Goal: Information Seeking & Learning: Learn about a topic

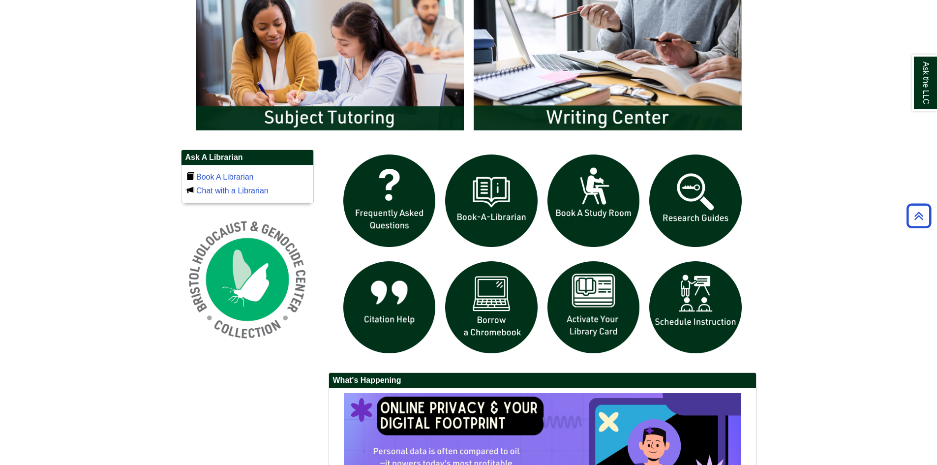
scroll to position [590, 0]
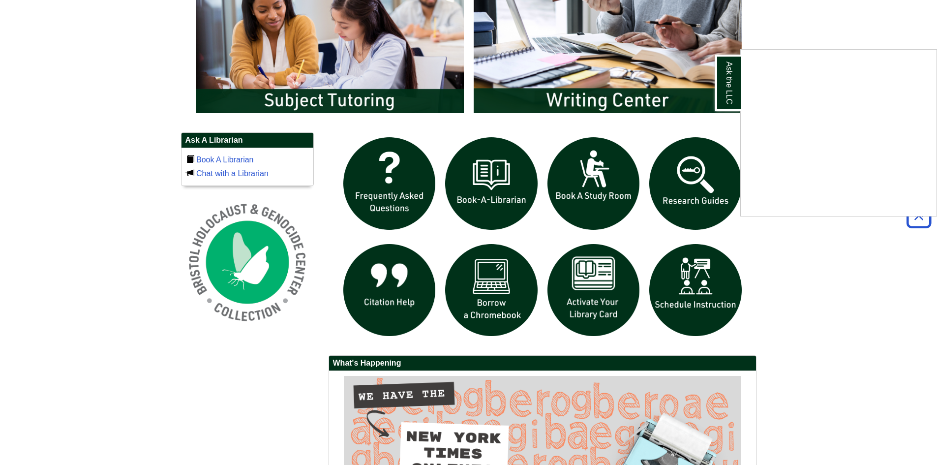
click at [689, 203] on div "Ask the LLC" at bounding box center [468, 232] width 937 height 465
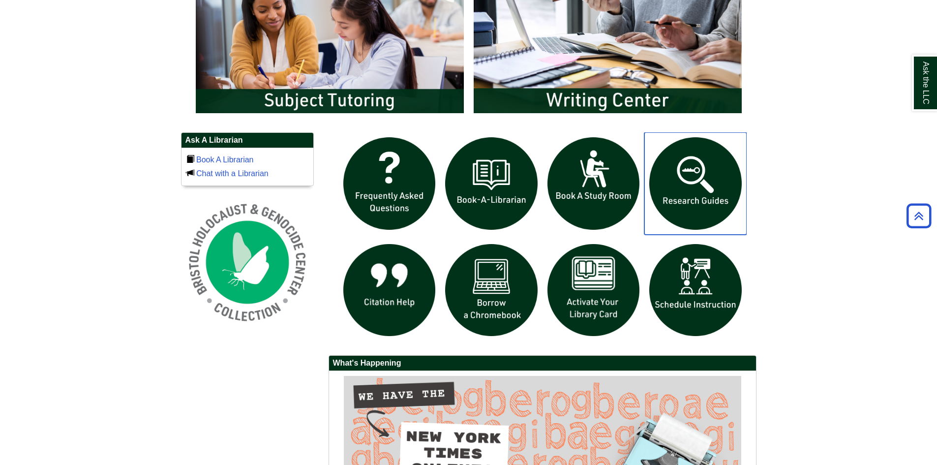
click at [689, 203] on img "slideshow" at bounding box center [695, 183] width 102 height 102
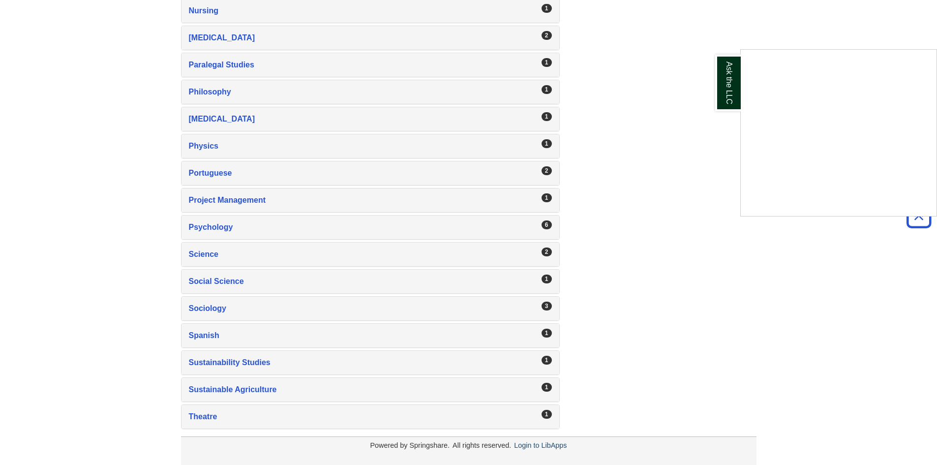
scroll to position [1498, 0]
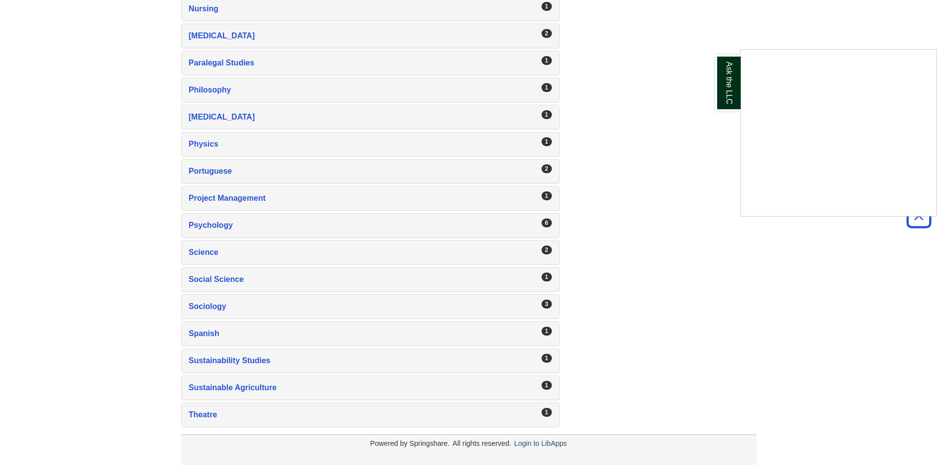
click at [212, 306] on div "Ask the LLC" at bounding box center [468, 232] width 937 height 465
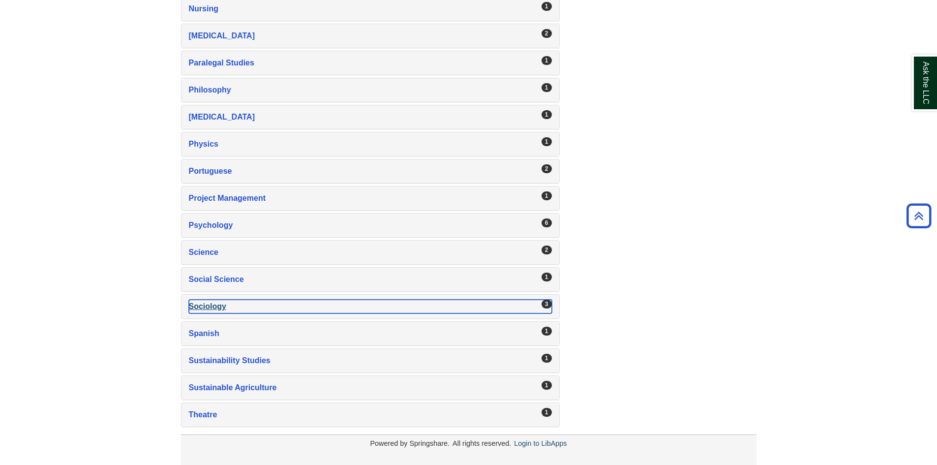
click at [212, 306] on div "Sociology , 3 guides" at bounding box center [370, 307] width 363 height 14
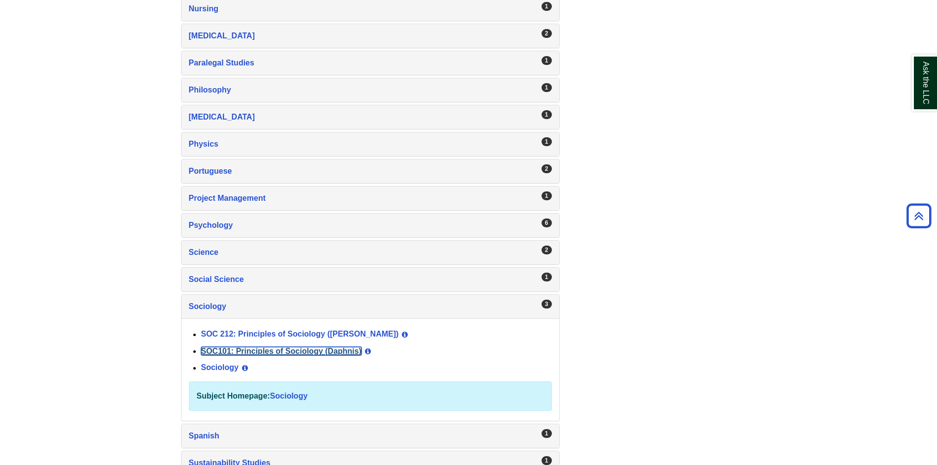
click at [252, 351] on link "SOC101: Principles of Sociology (Daphnis)" at bounding box center [281, 351] width 160 height 8
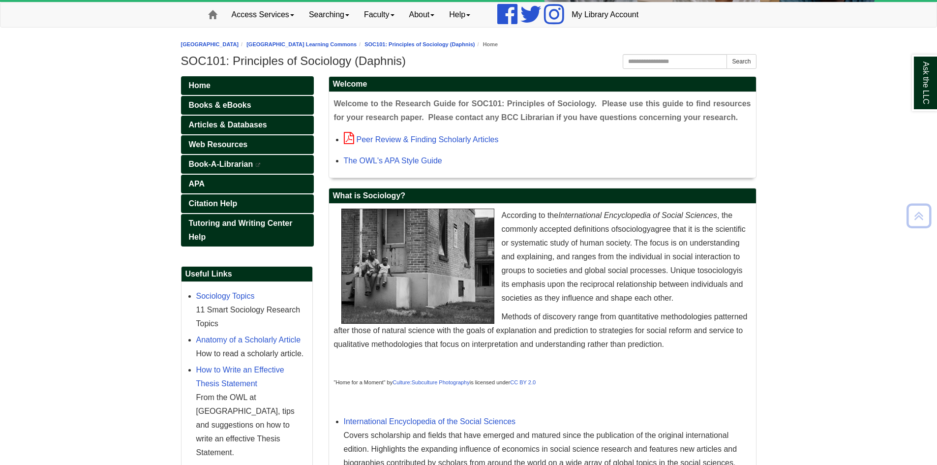
scroll to position [49, 0]
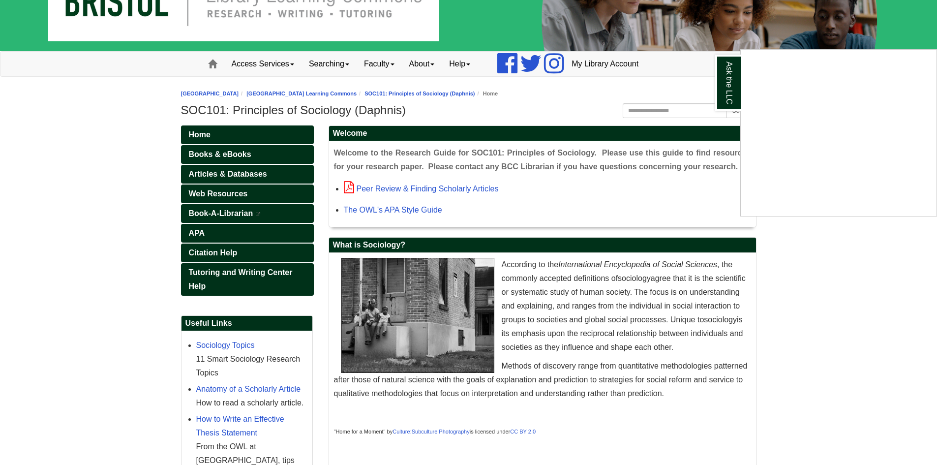
click at [212, 174] on div "Ask the LLC" at bounding box center [468, 232] width 937 height 465
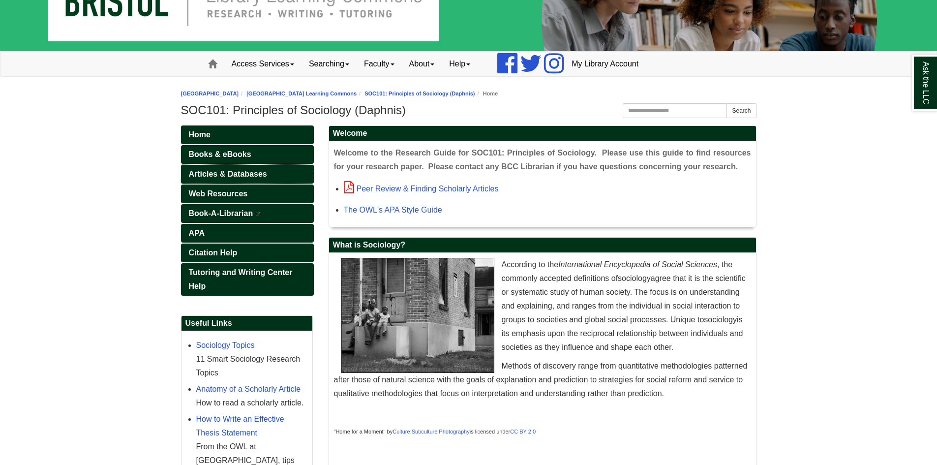
click at [213, 173] on span "Articles & Databases" at bounding box center [228, 174] width 78 height 8
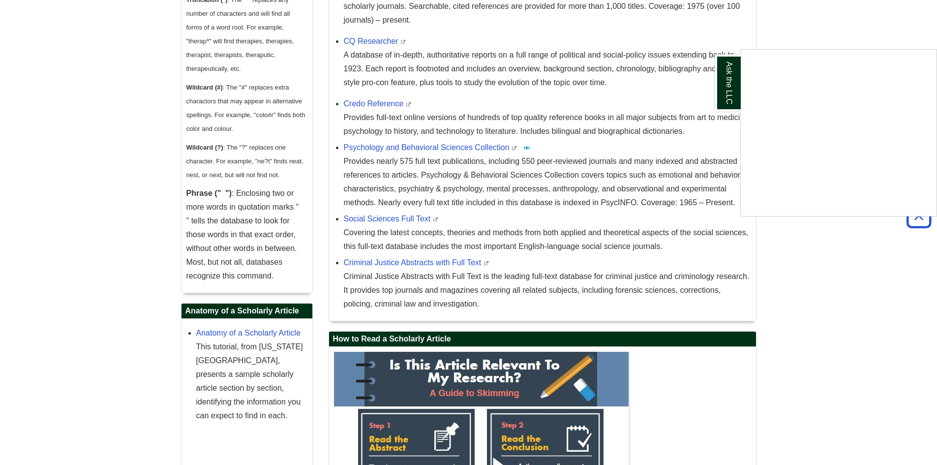
scroll to position [738, 0]
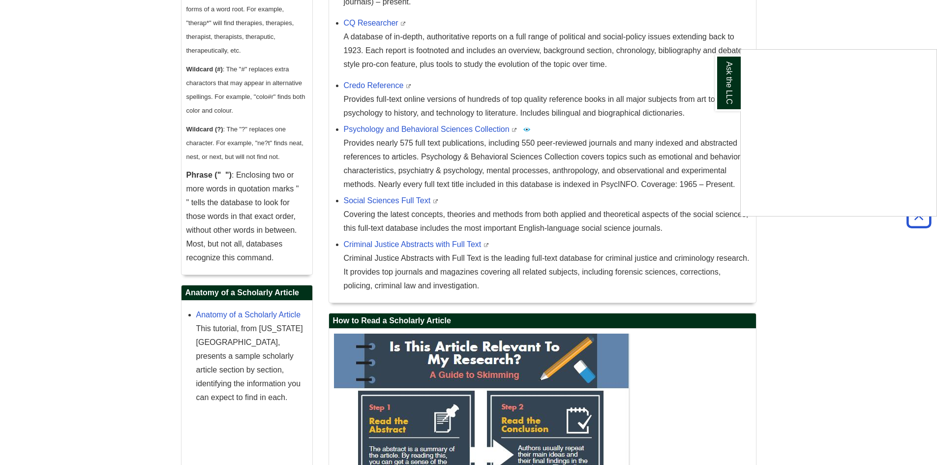
click at [391, 199] on div "Ask the LLC" at bounding box center [468, 232] width 937 height 465
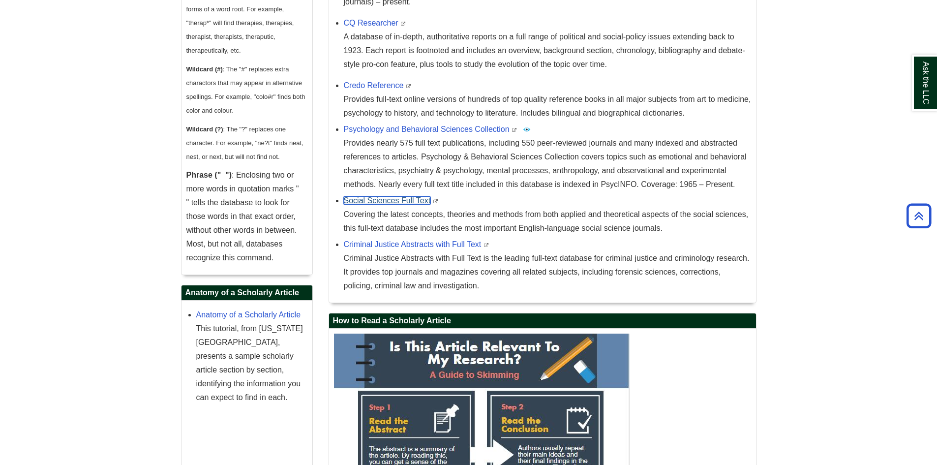
click at [391, 198] on link "Social Sciences Full Text" at bounding box center [387, 200] width 87 height 8
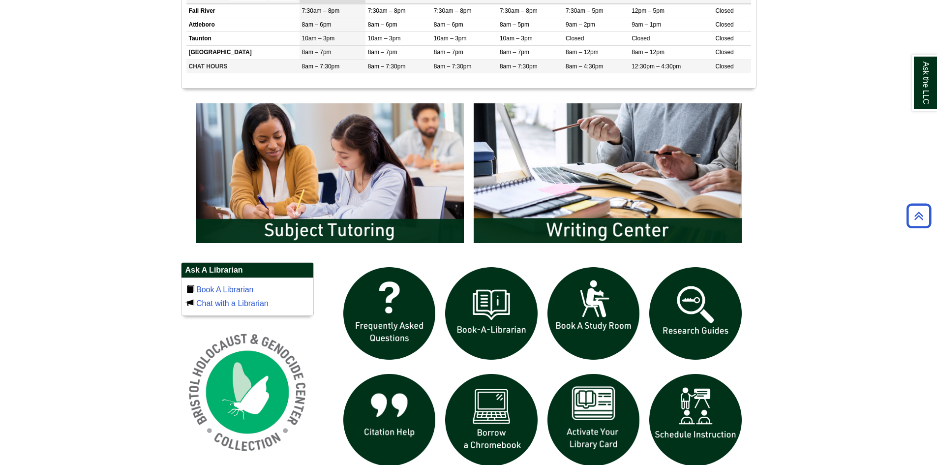
scroll to position [492, 0]
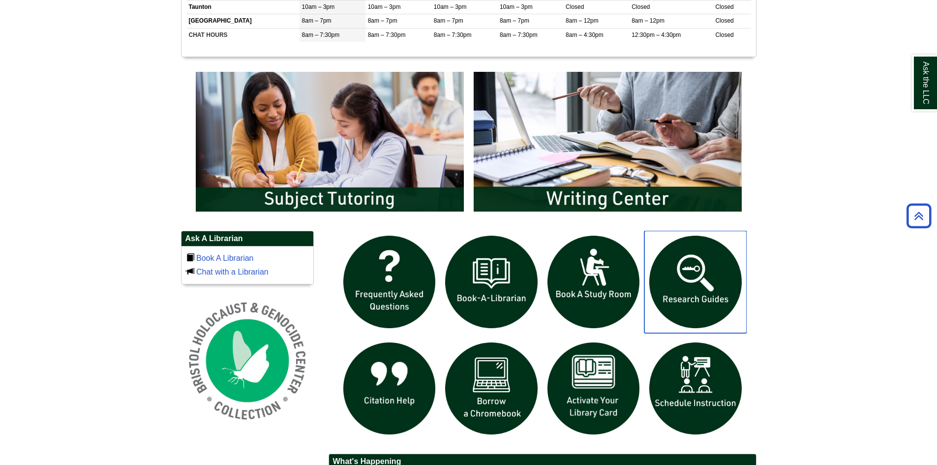
click at [695, 277] on img "slideshow" at bounding box center [695, 282] width 102 height 102
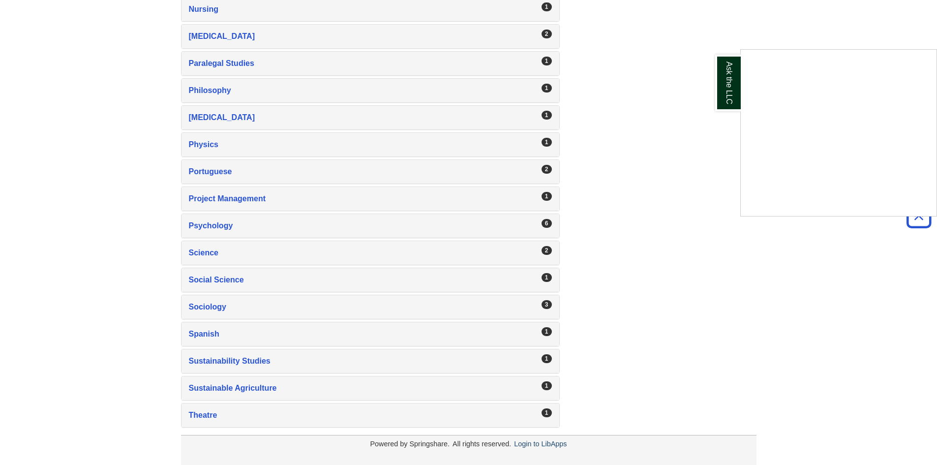
scroll to position [1498, 0]
click at [211, 308] on div "Ask the LLC" at bounding box center [468, 232] width 937 height 465
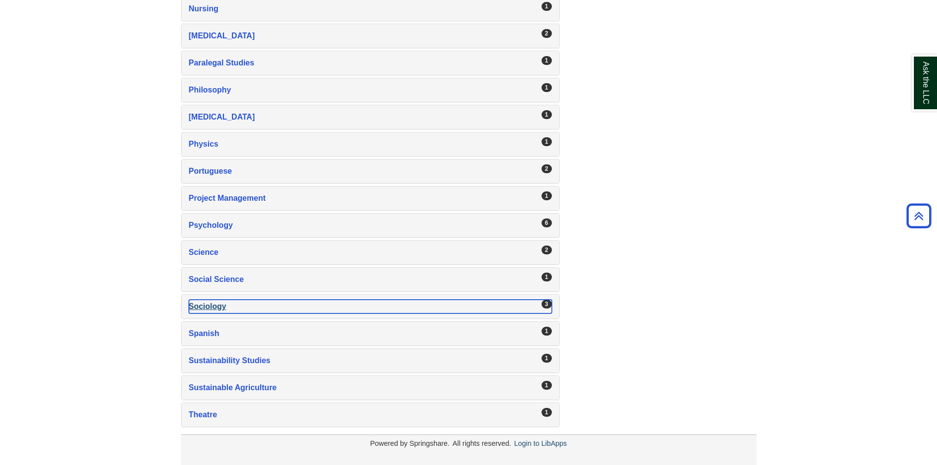
click at [211, 308] on div "Sociology , 3 guides" at bounding box center [370, 307] width 363 height 14
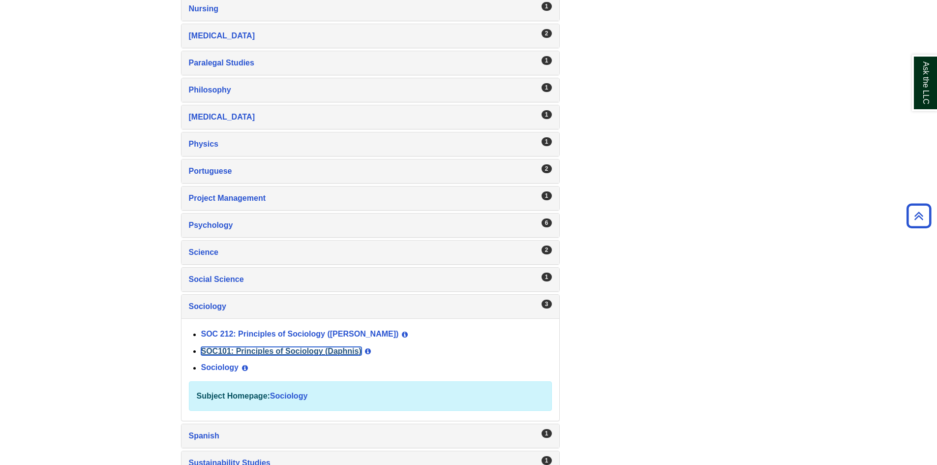
click at [235, 349] on link "SOC101: Principles of Sociology (Daphnis)" at bounding box center [281, 351] width 160 height 8
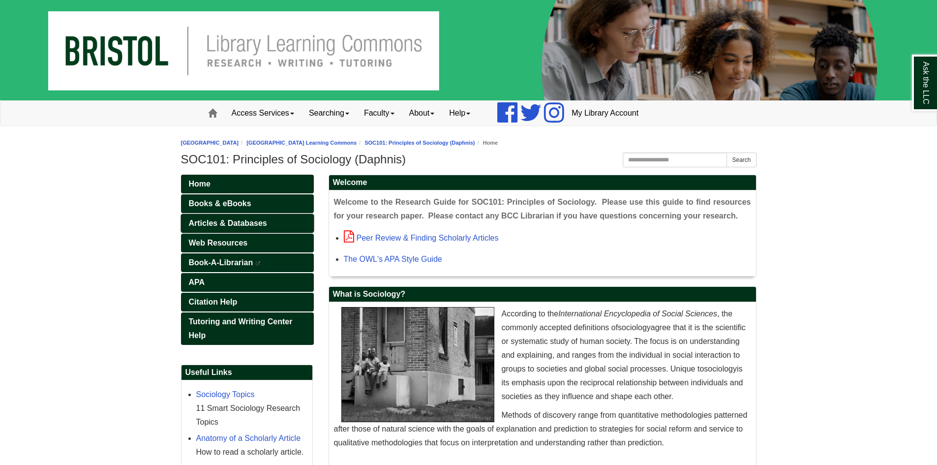
click at [224, 221] on span "Articles & Databases" at bounding box center [228, 223] width 78 height 8
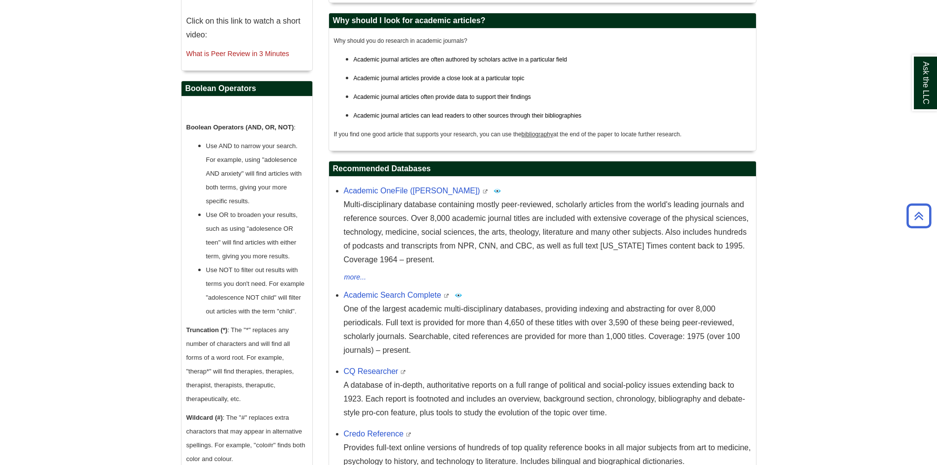
scroll to position [394, 0]
